Goal: Use online tool/utility: Use online tool/utility

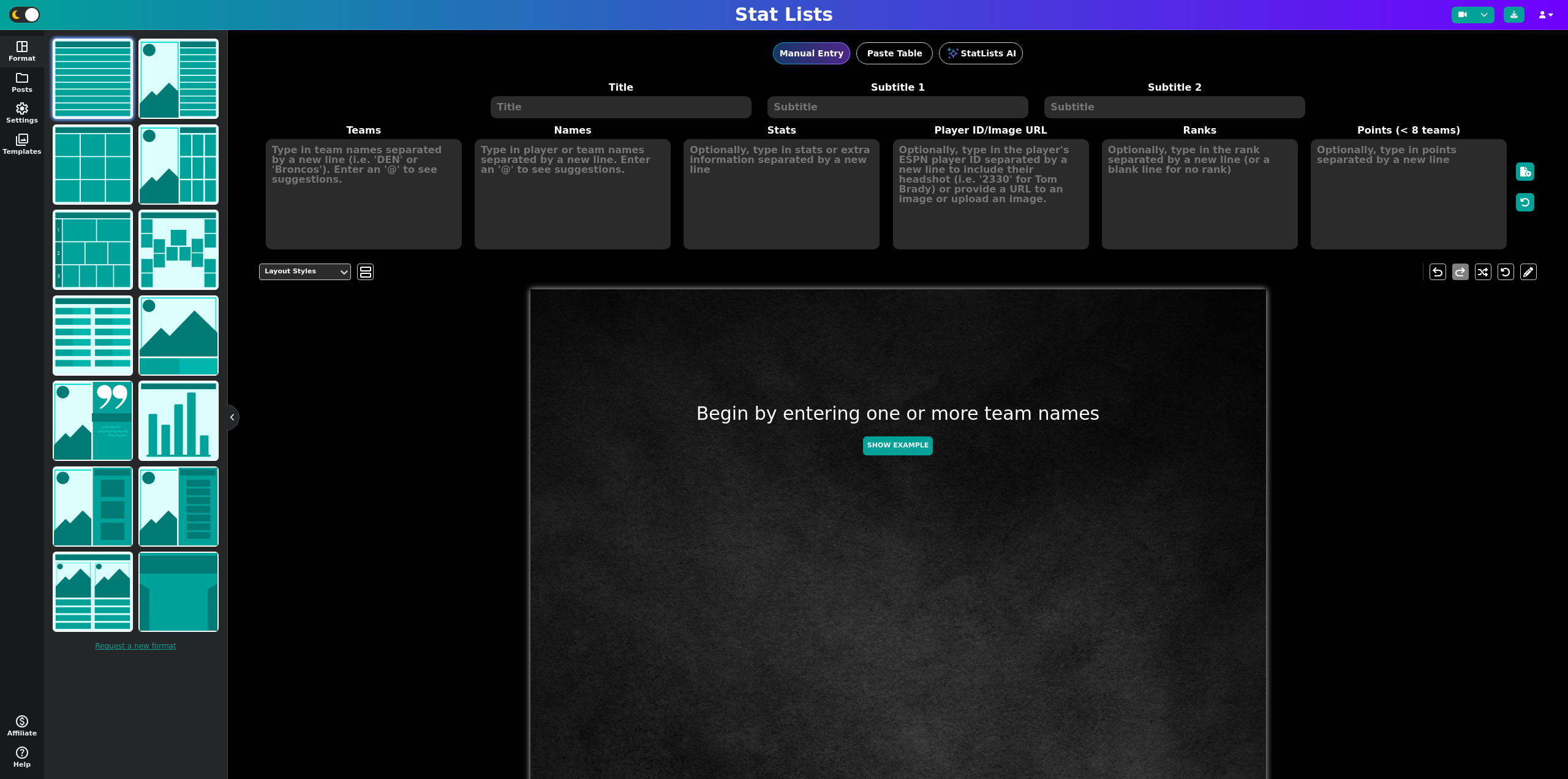
click at [536, 98] on textarea at bounding box center [621, 107] width 260 height 22
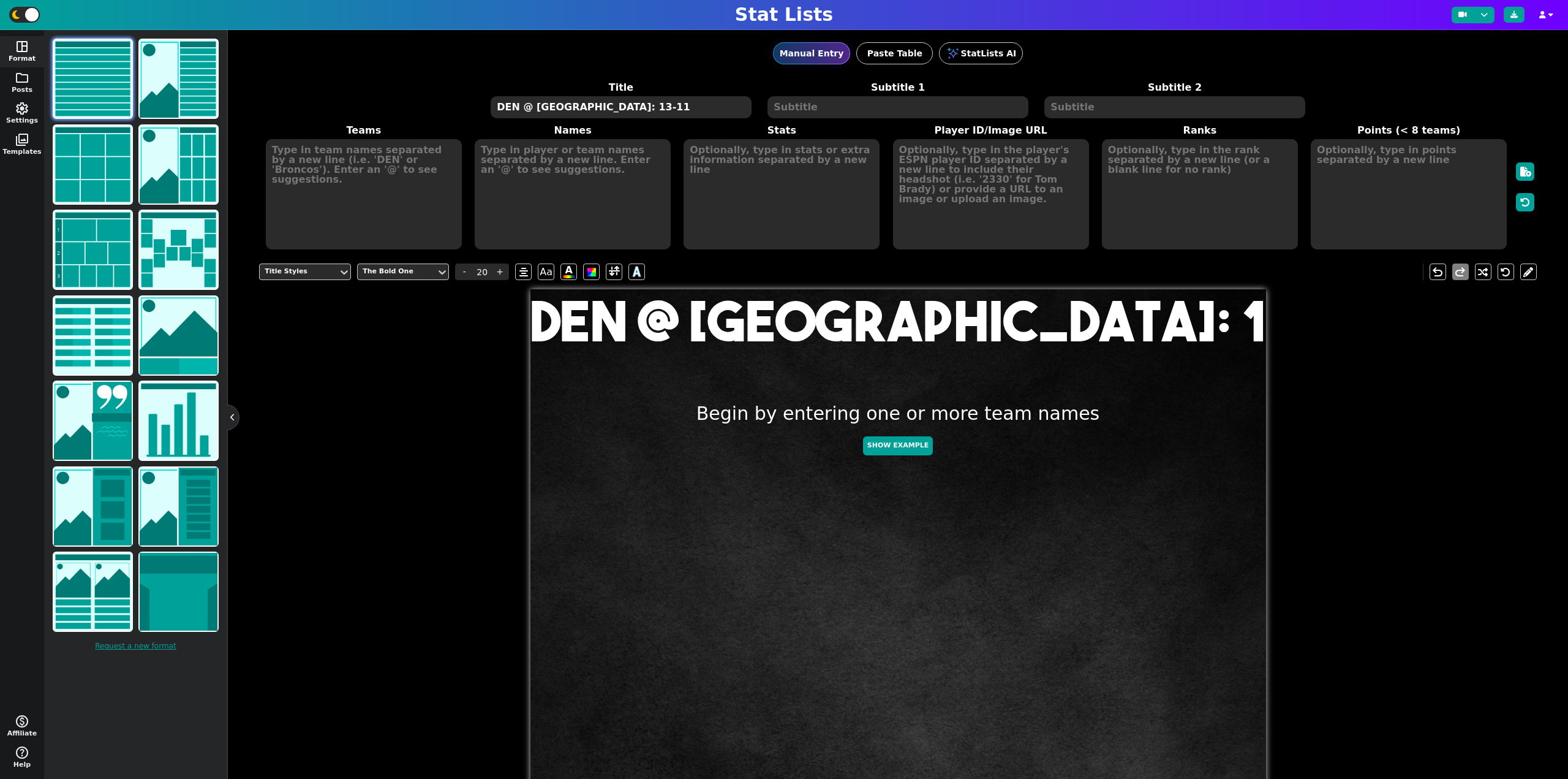
type textarea "DEN @ [GEOGRAPHIC_DATA]: 13-11"
click at [406, 167] on textarea at bounding box center [364, 195] width 196 height 110
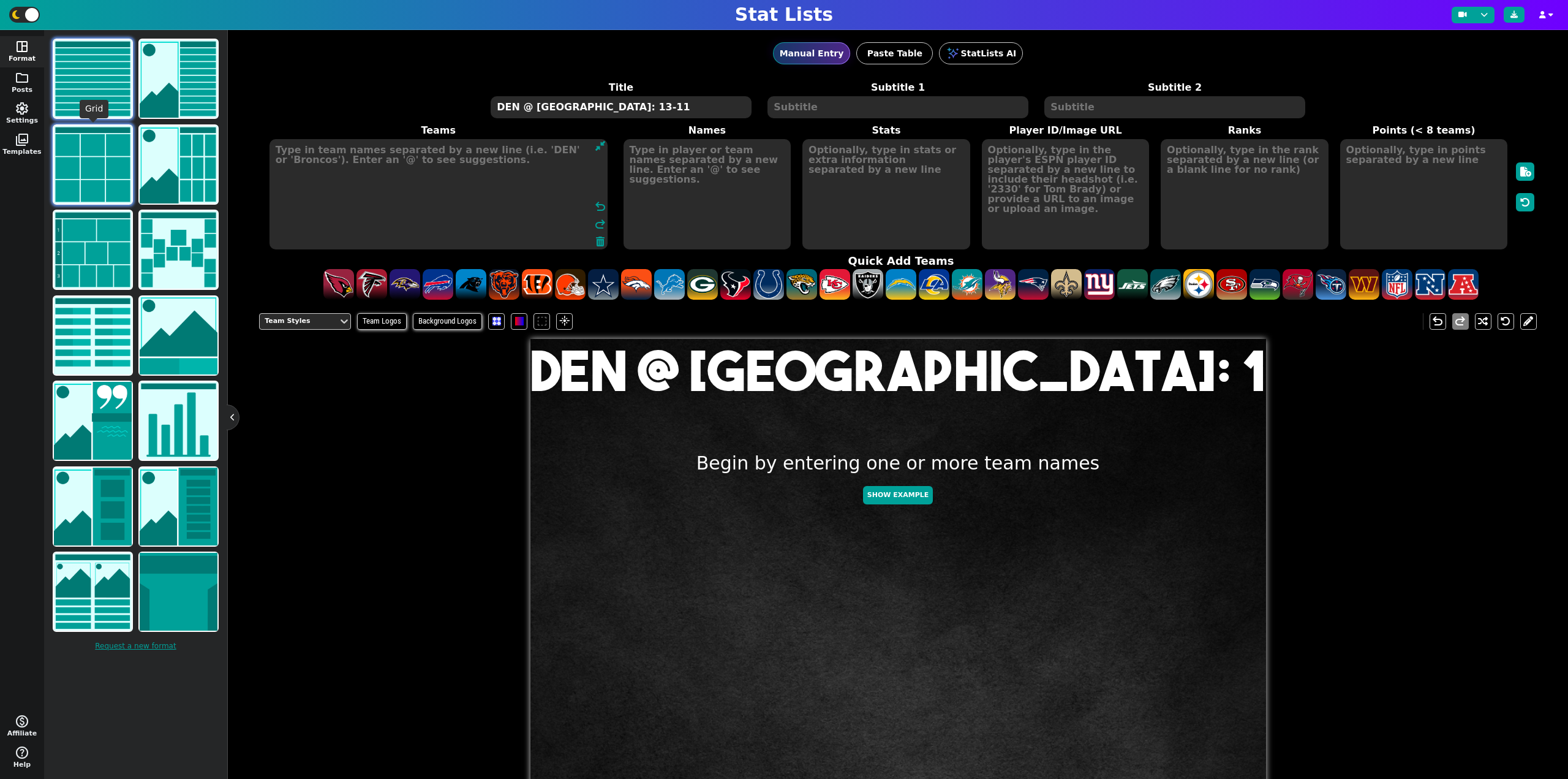
drag, startPoint x: 112, startPoint y: 166, endPoint x: 125, endPoint y: 190, distance: 27.3
click at [111, 166] on img at bounding box center [93, 165] width 78 height 78
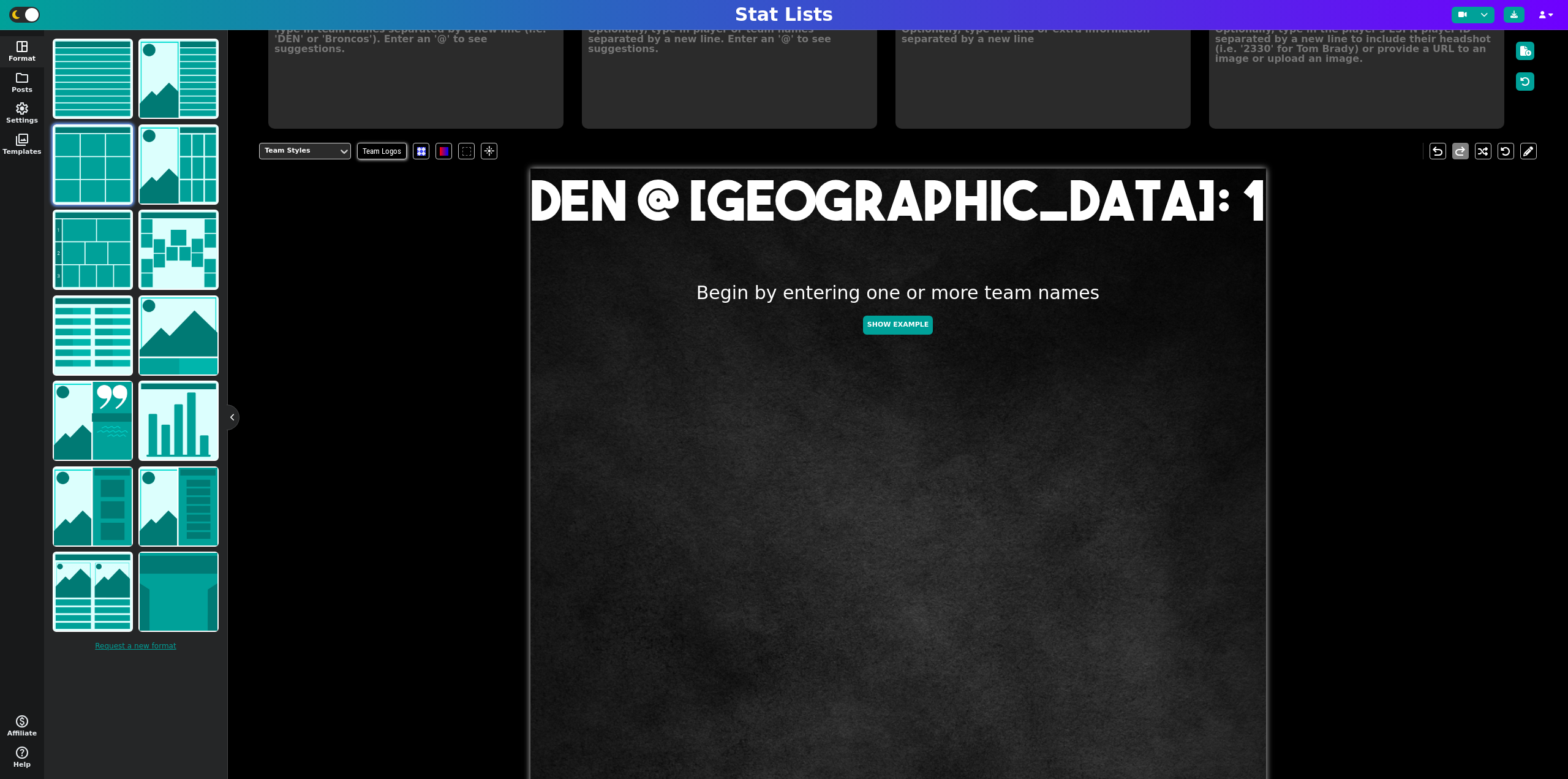
scroll to position [122, 0]
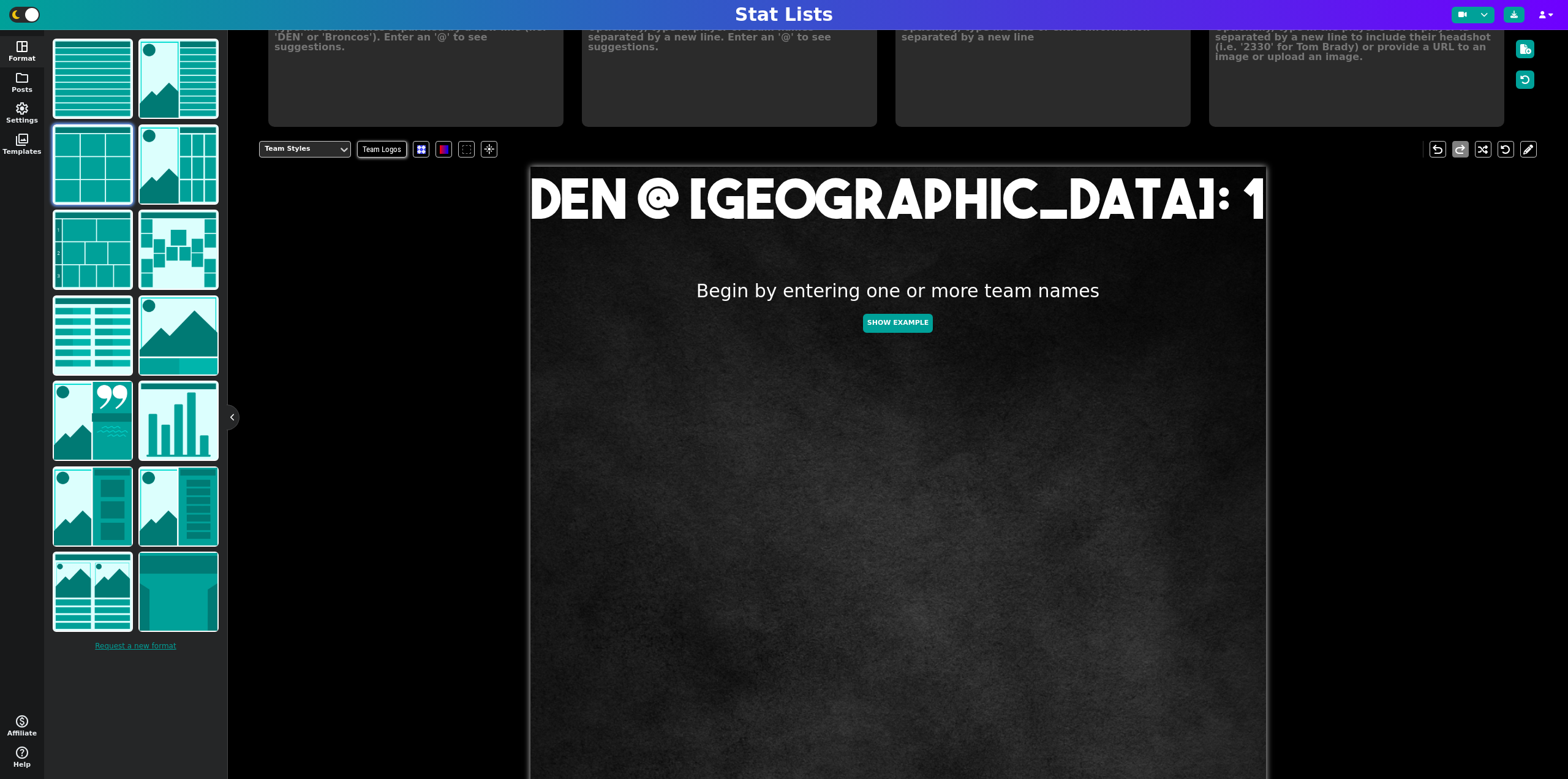
click at [327, 98] on textarea at bounding box center [415, 71] width 295 height 110
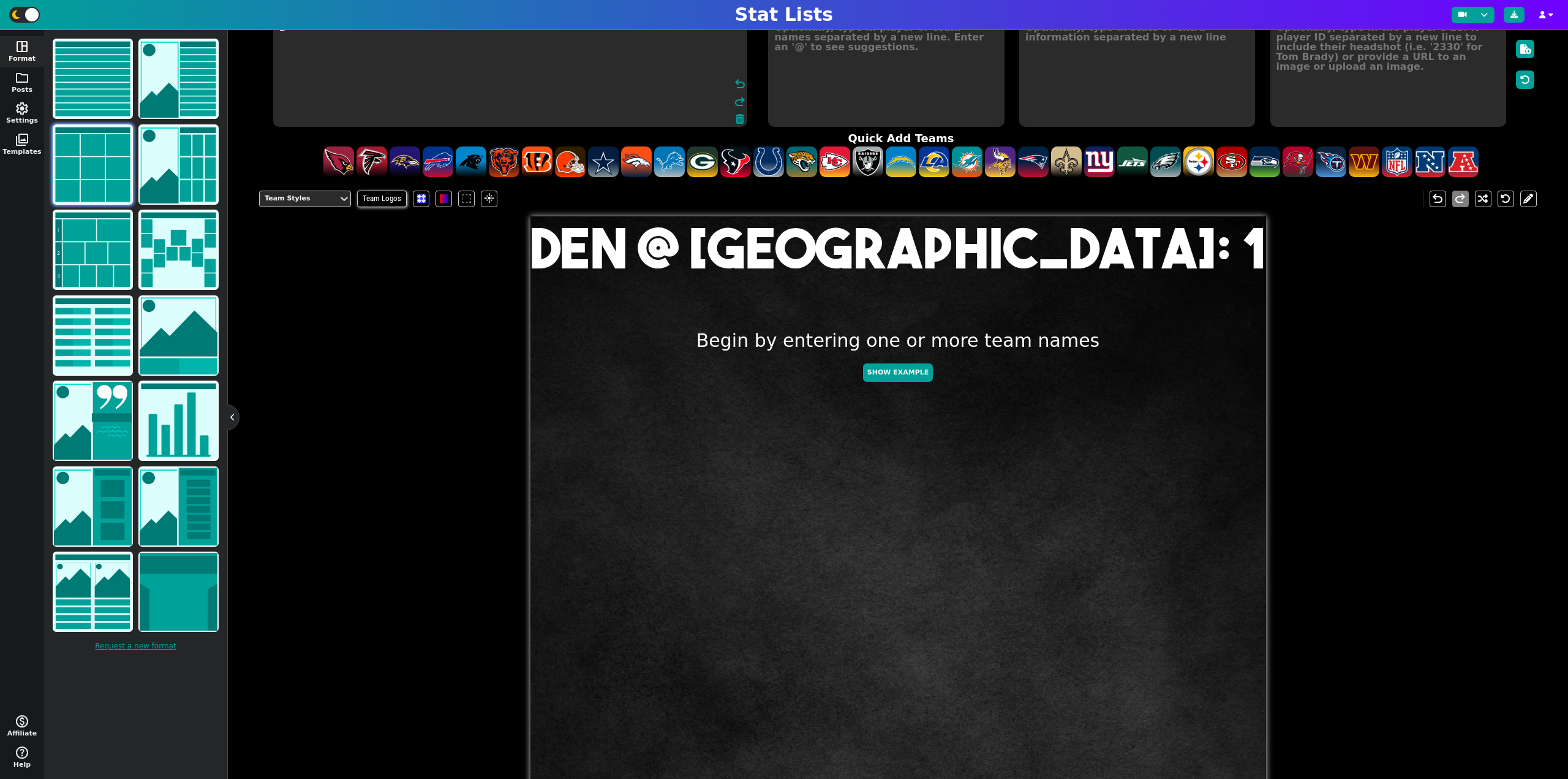
scroll to position [113, 0]
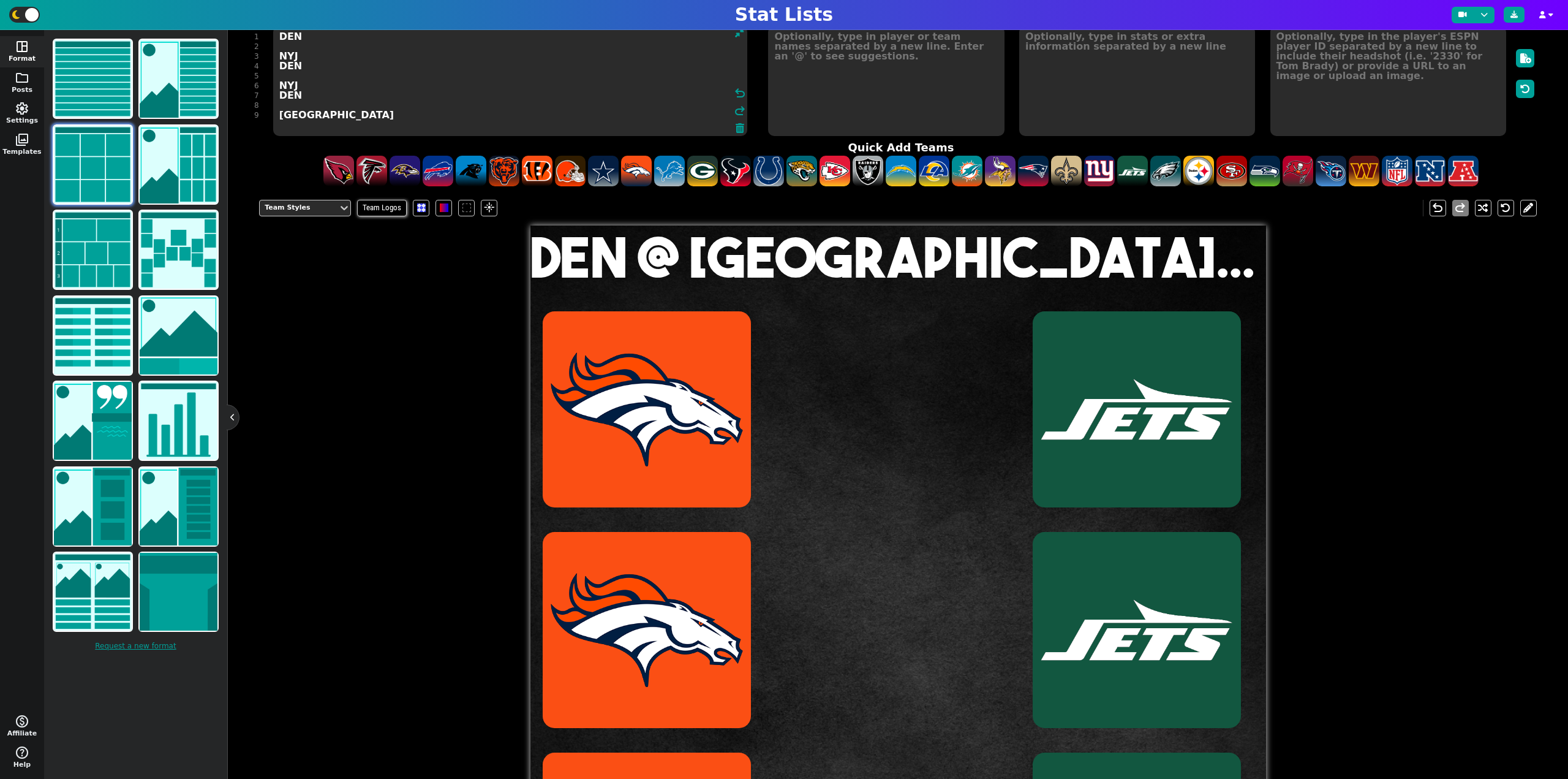
type textarea "DEN NYJ DEN NYJ DEN [GEOGRAPHIC_DATA]"
click at [844, 93] on textarea at bounding box center [885, 81] width 236 height 110
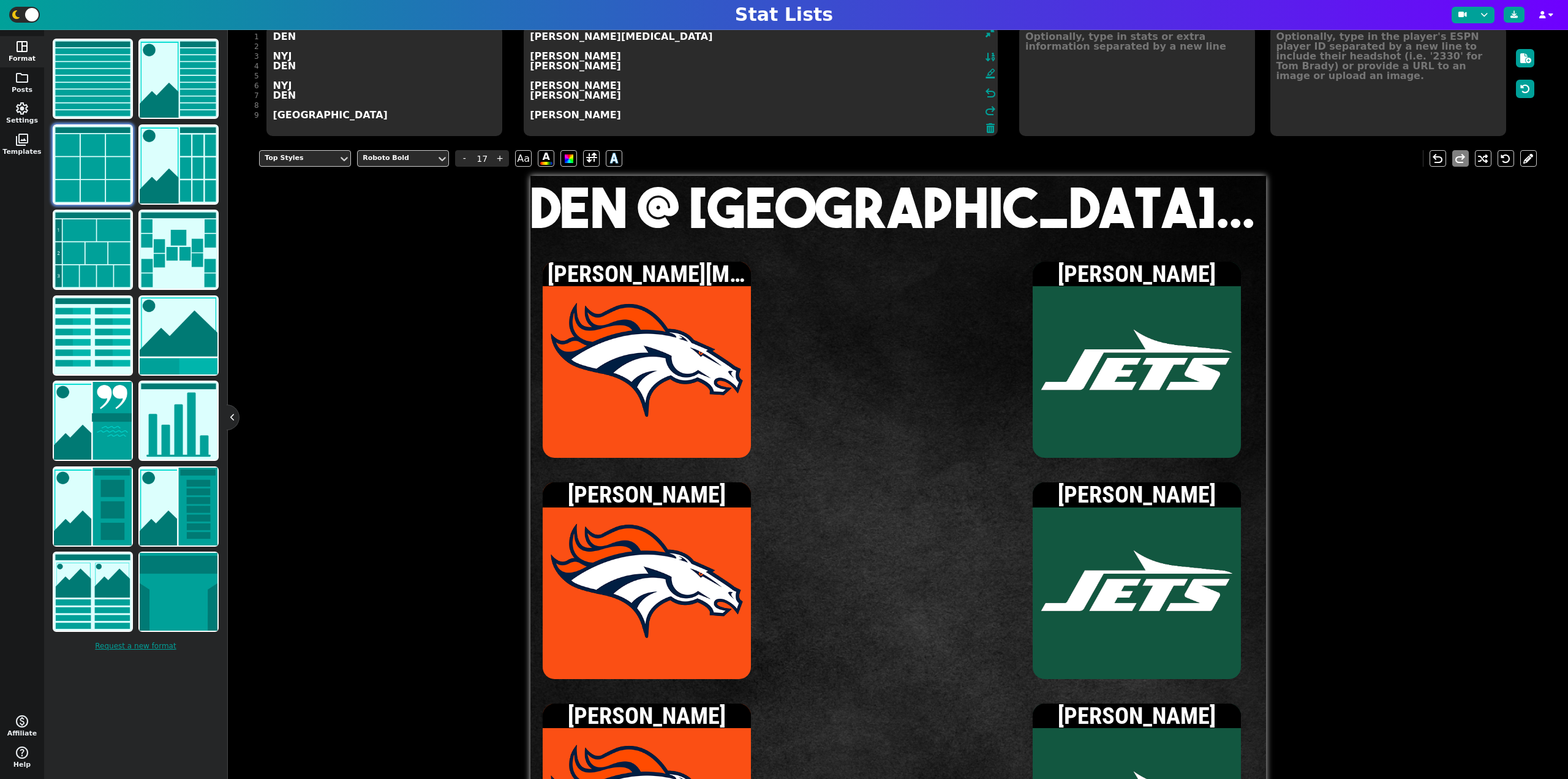
type textarea "[PERSON_NAME][MEDICAL_DATA] [PERSON_NAME] [PERSON_NAME] [PERSON_NAME] [PERSON_N…"
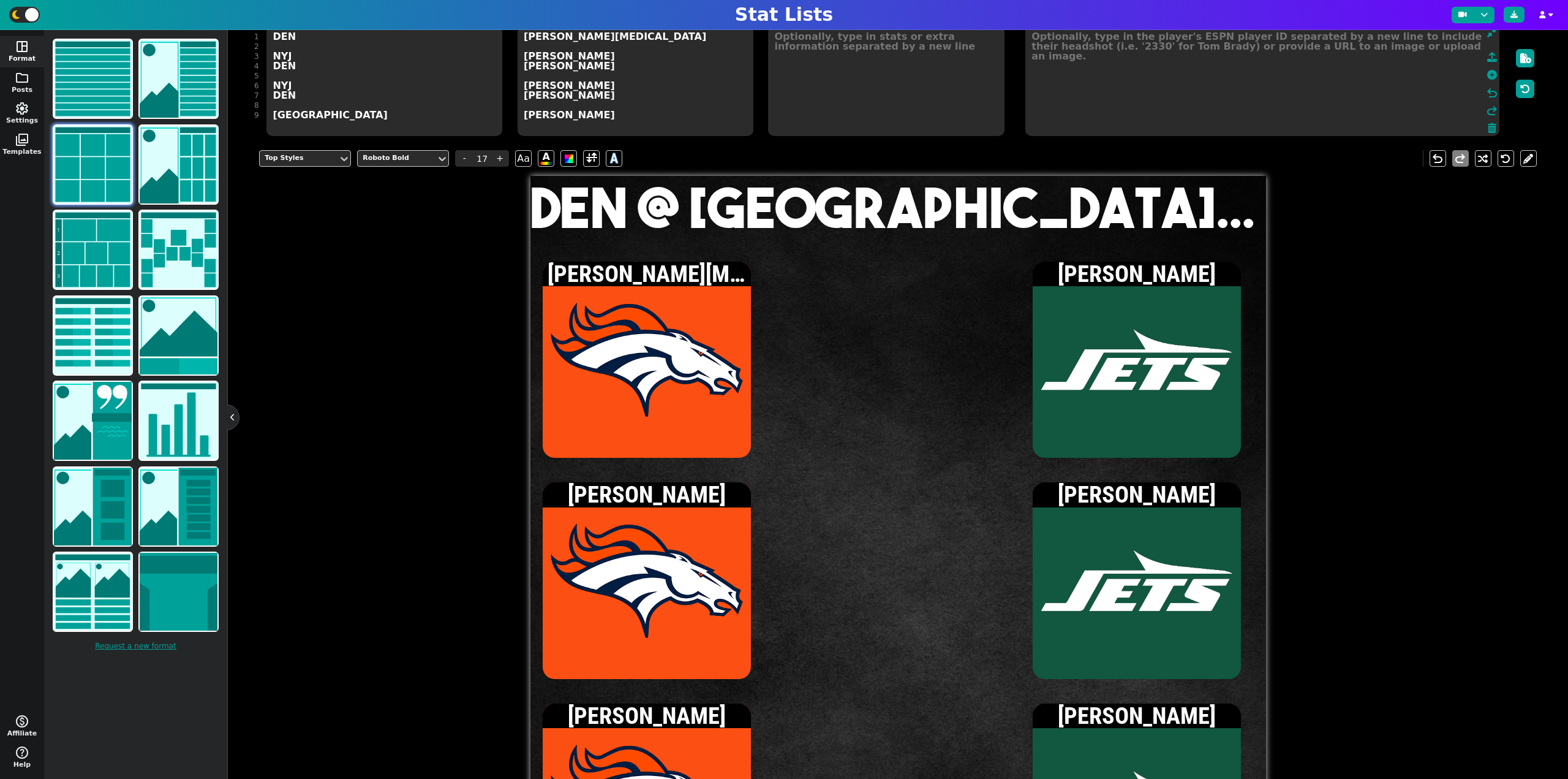
click at [1378, 52] on textarea at bounding box center [1262, 81] width 474 height 110
click at [1487, 76] on icon at bounding box center [1492, 75] width 10 height 10
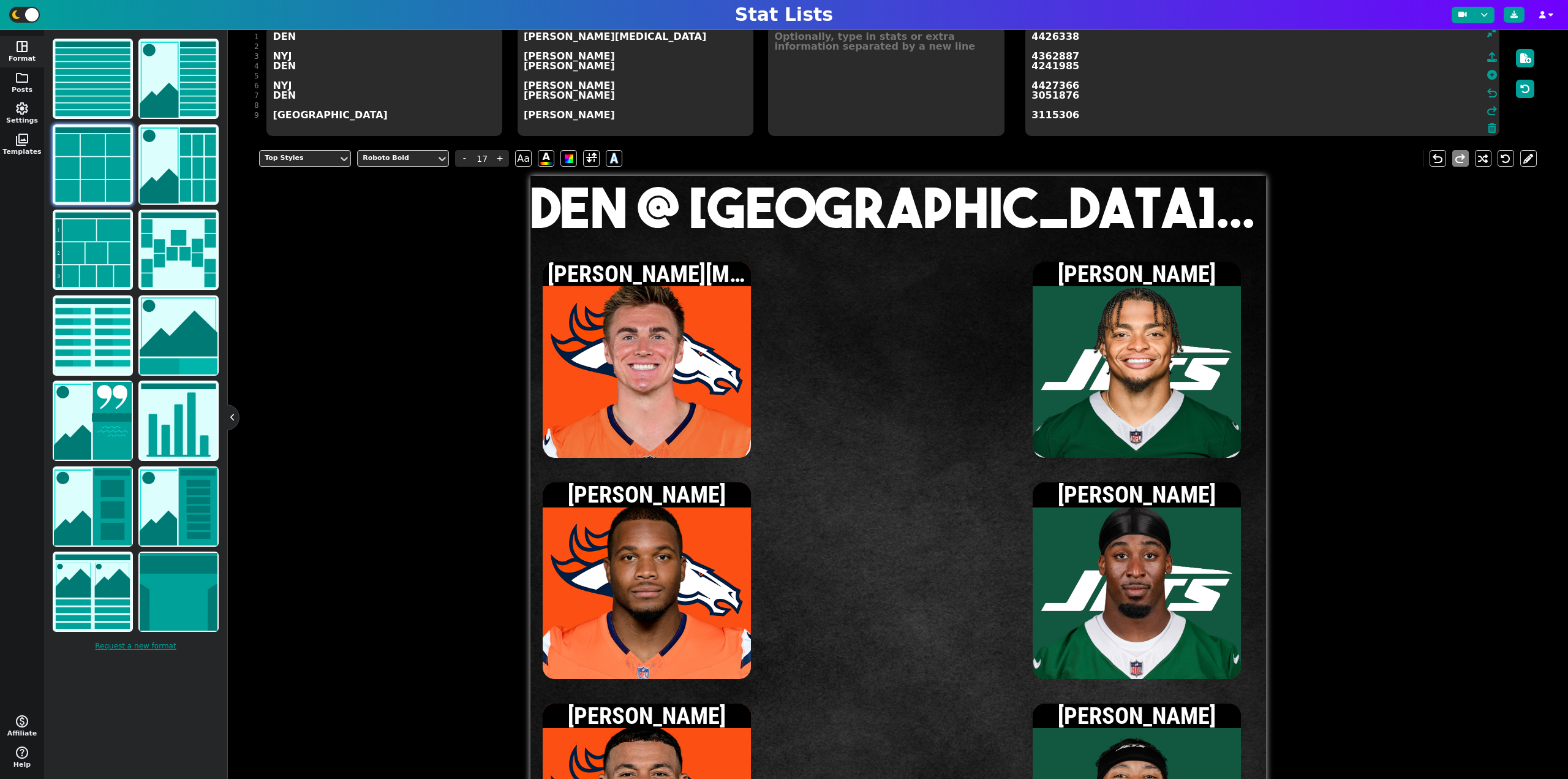
click at [816, 59] on textarea at bounding box center [885, 81] width 236 height 110
type input "15"
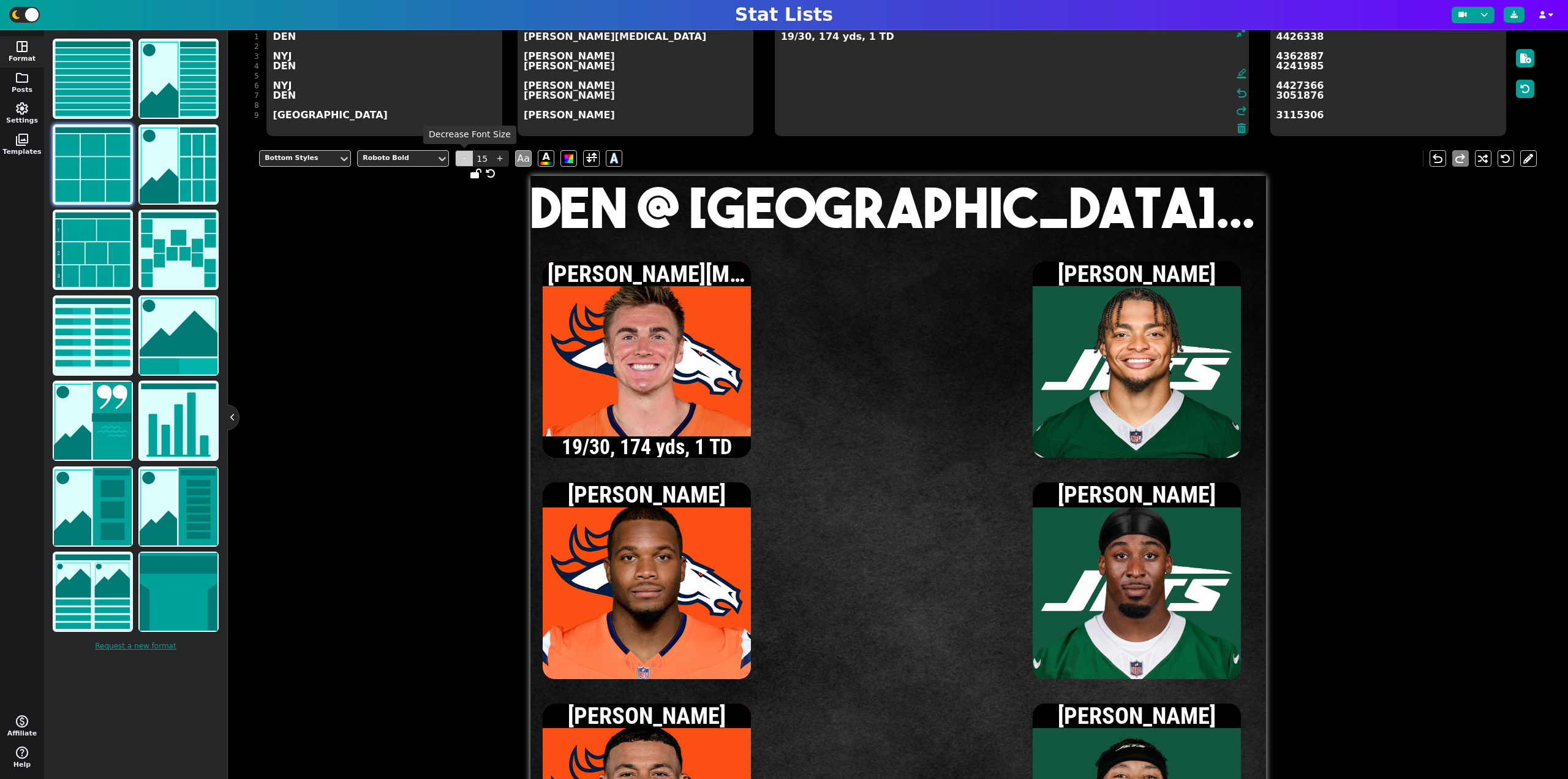
type textarea "19/30, 174 yds, 1 TD"
click at [464, 154] on span "-" at bounding box center [464, 158] width 18 height 16
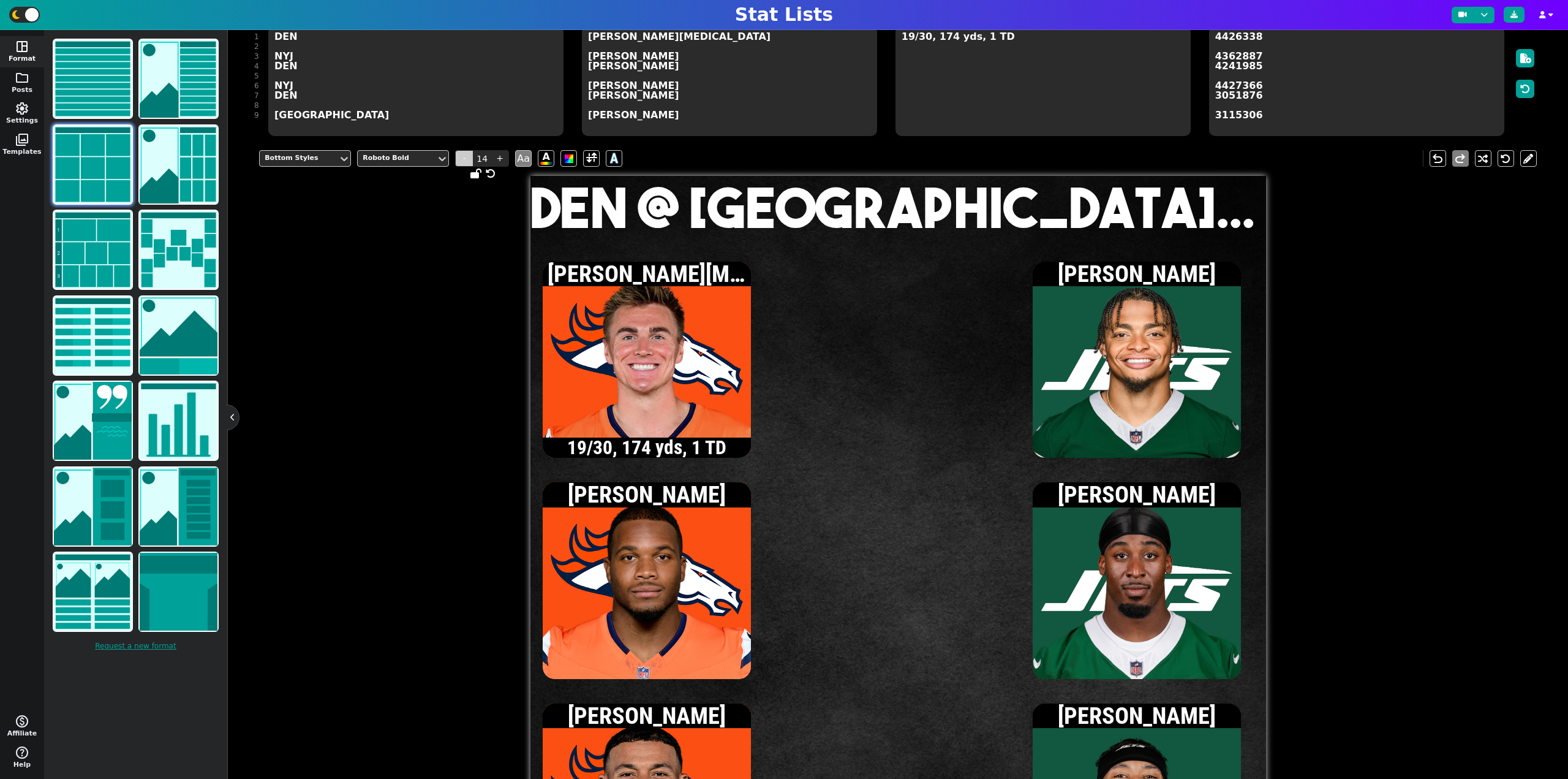
click at [464, 154] on span "-" at bounding box center [464, 158] width 18 height 16
type input "13"
click at [1011, 44] on textarea "19/30, 174 yds, 1 TD" at bounding box center [1043, 81] width 295 height 110
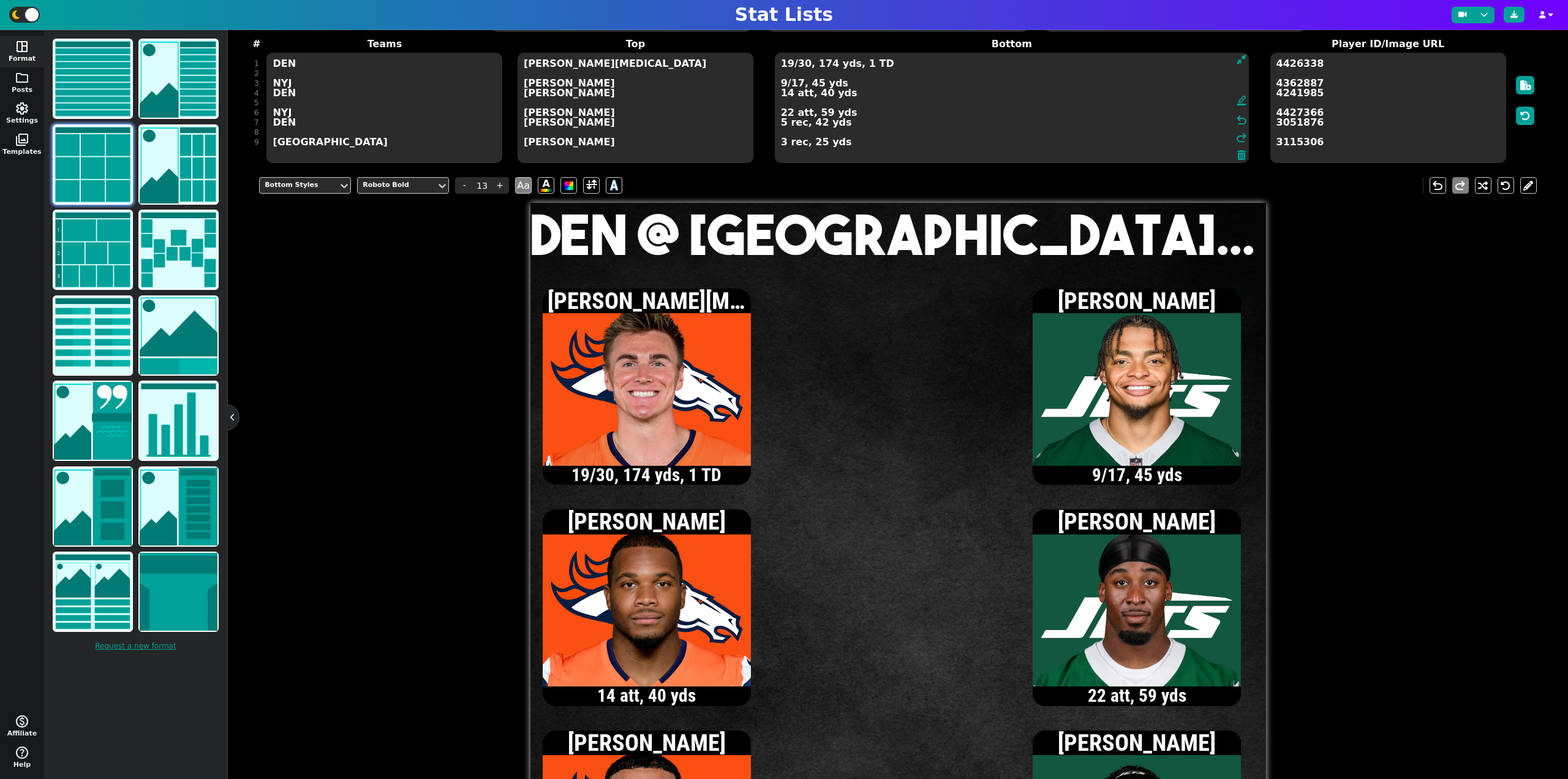
scroll to position [0, 0]
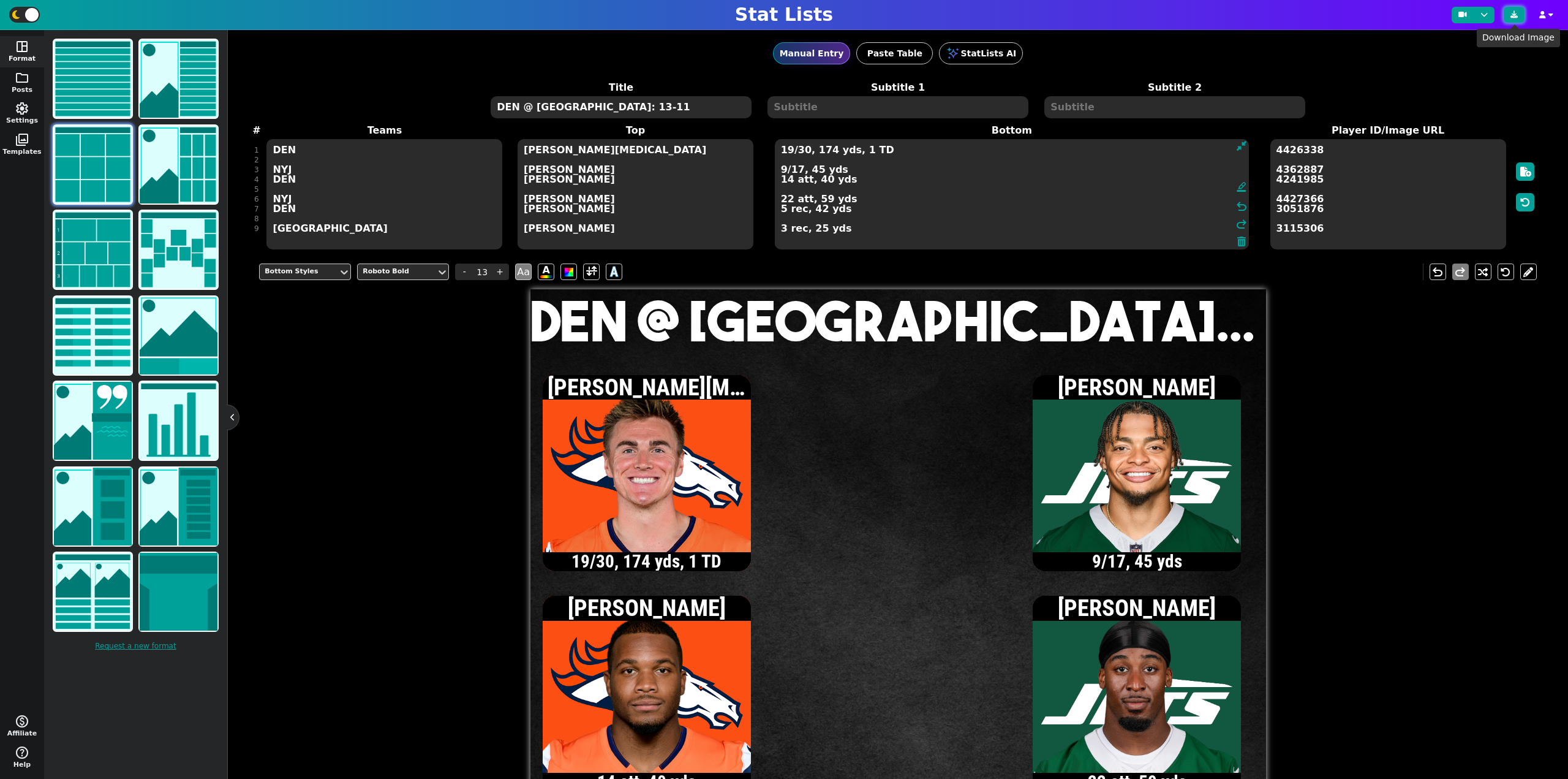
type textarea "19/30, 174 yds, 1 TD 9/17, 45 yds 14 att, 40 yds 22 att, 59 yds 5 rec, 42 yds 3…"
click at [1509, 11] on button at bounding box center [1514, 15] width 21 height 16
